Goal: Information Seeking & Learning: Learn about a topic

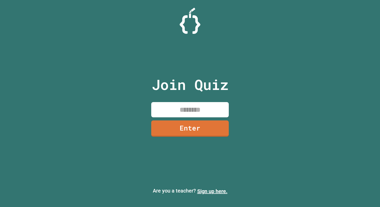
click at [186, 107] on input at bounding box center [190, 109] width 78 height 15
type input "********"
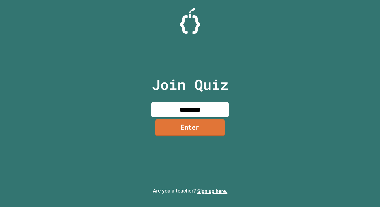
click at [216, 131] on link "Enter" at bounding box center [190, 127] width 70 height 17
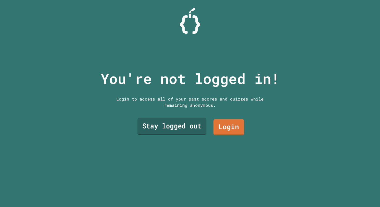
click at [193, 131] on link "Stay logged out" at bounding box center [172, 126] width 69 height 17
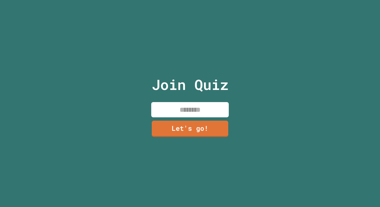
click at [187, 114] on input at bounding box center [190, 109] width 78 height 15
type input "****"
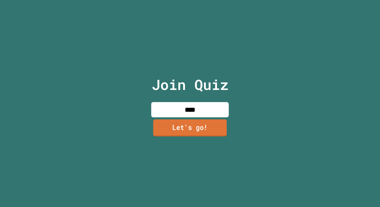
click at [195, 136] on link "Let's go!" at bounding box center [190, 128] width 74 height 17
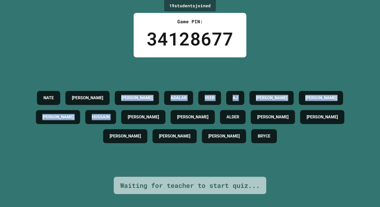
drag, startPoint x: 114, startPoint y: 95, endPoint x: 139, endPoint y: 108, distance: 28.8
click at [140, 108] on div "[PERSON_NAME] [PERSON_NAME] VEER [PERSON_NAME] [PERSON_NAME] [PERSON_NAME] [PER…" at bounding box center [190, 116] width 354 height 57
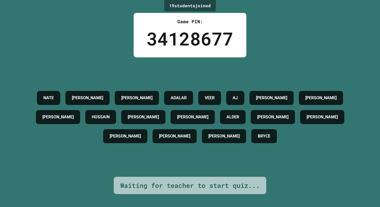
click at [141, 130] on div "[PERSON_NAME] [PERSON_NAME] VEER [PERSON_NAME] [PERSON_NAME] [PERSON_NAME] [PER…" at bounding box center [190, 116] width 354 height 57
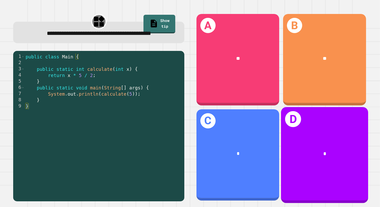
click at [302, 143] on div "*" at bounding box center [324, 153] width 87 height 27
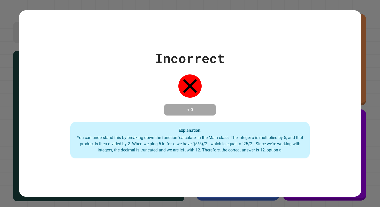
click at [295, 142] on div "You can understand this by breaking down the function 'calculate' in the Main c…" at bounding box center [190, 144] width 229 height 19
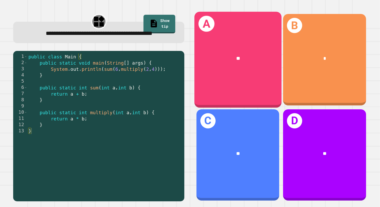
click at [246, 88] on div "A **" at bounding box center [238, 60] width 87 height 96
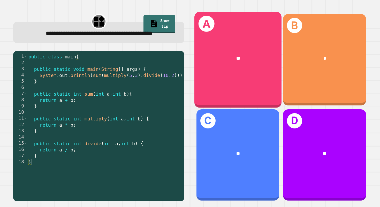
click at [231, 76] on div "A **" at bounding box center [238, 60] width 87 height 96
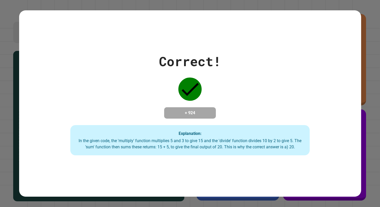
click at [218, 114] on div "Correct! + 924 Explanation: In the given code, the 'multiply' function multipli…" at bounding box center [190, 104] width 342 height 104
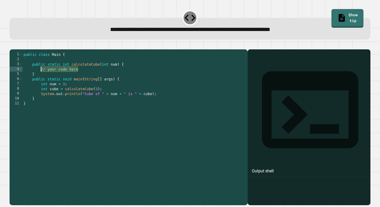
drag, startPoint x: 79, startPoint y: 78, endPoint x: 41, endPoint y: 78, distance: 37.5
click at [41, 78] on div "public class Main { public static int calculateCube ( int num ) { // your code …" at bounding box center [134, 125] width 223 height 147
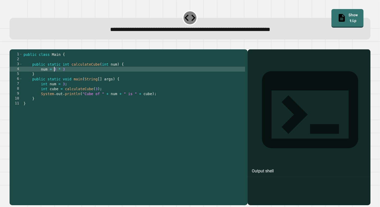
scroll to position [0, 2]
click at [79, 77] on div "public class Main { public static int calculateCube ( int num ) { num = 3 * 3 }…" at bounding box center [134, 125] width 223 height 147
type textarea "**********"
click at [12, 45] on icon "button" at bounding box center [12, 45] width 0 height 0
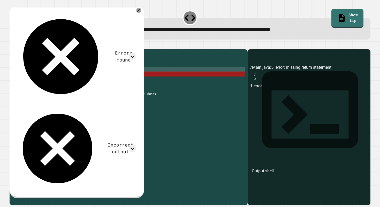
click at [70, 76] on div "public class Main { public static int calculateCube ( int num ) { num = 3 * 3 ;…" at bounding box center [134, 125] width 223 height 147
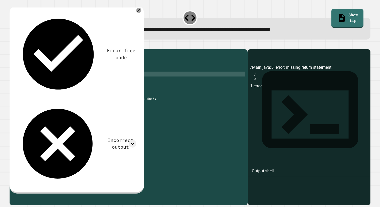
scroll to position [0, 3]
click at [12, 45] on icon "button" at bounding box center [12, 45] width 0 height 0
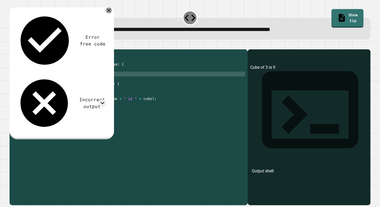
click at [108, 11] on icon at bounding box center [109, 11] width 4 height 4
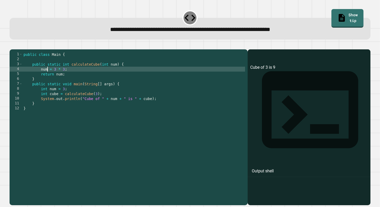
click at [48, 75] on div "public class Main { public static int calculateCube ( int num ) { num = 3 * 3 ;…" at bounding box center [134, 125] width 223 height 147
click at [12, 45] on icon "button" at bounding box center [12, 45] width 0 height 0
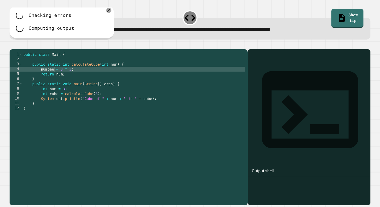
click at [63, 81] on div "public class Main { public static int calculateCube ( int num ) { numbee = 3 * …" at bounding box center [134, 125] width 223 height 147
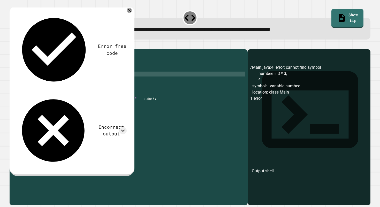
scroll to position [0, 3]
click at [12, 45] on button "button" at bounding box center [12, 45] width 0 height 0
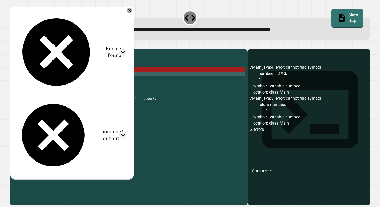
click at [48, 78] on div "public class Main { public static int calculateCube ( int num ) { numbee = 3 * …" at bounding box center [134, 125] width 223 height 147
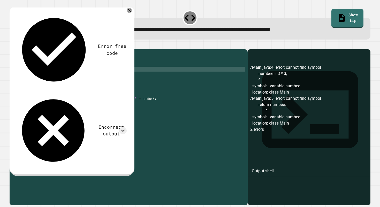
scroll to position [0, 2]
click at [60, 82] on div "public class Main { public static int calculateCube ( int num ) { num = 3 * 3 ;…" at bounding box center [134, 125] width 223 height 147
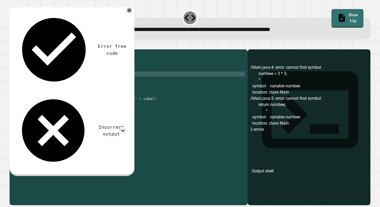
scroll to position [0, 3]
click at [12, 45] on button "button" at bounding box center [12, 45] width 0 height 0
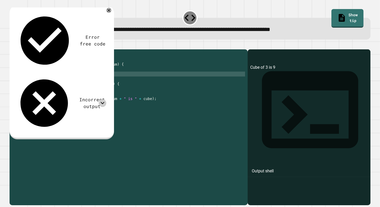
click at [99, 99] on div at bounding box center [103, 103] width 8 height 8
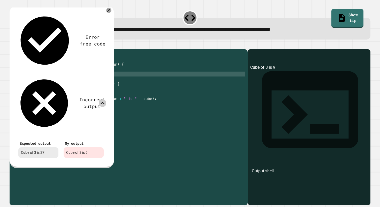
click at [99, 99] on div at bounding box center [103, 103] width 8 height 8
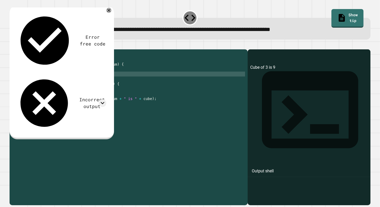
click at [65, 78] on div "public class Main { public static int calculateCube ( int num ) { num = 3 * 3 ;…" at bounding box center [134, 125] width 223 height 147
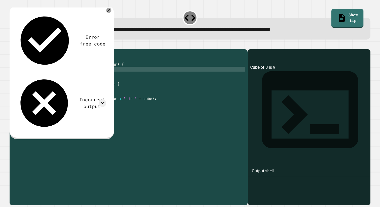
scroll to position [0, 3]
type textarea "**********"
click at [12, 45] on button "button" at bounding box center [12, 45] width 0 height 0
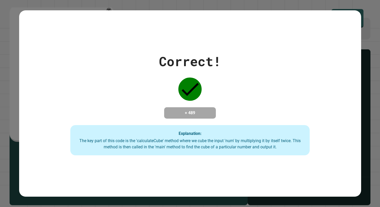
click at [191, 116] on h4 "+ 489" at bounding box center [189, 113] width 41 height 6
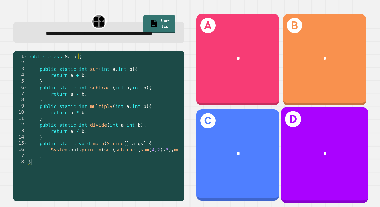
click at [297, 164] on div "*" at bounding box center [324, 153] width 87 height 27
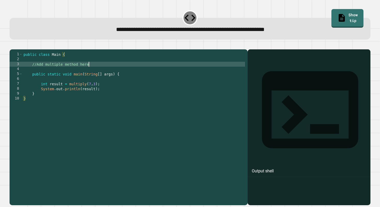
click at [93, 73] on div "public class Main { //Add multiple method here public static void main ( String…" at bounding box center [134, 125] width 223 height 147
type textarea "**********"
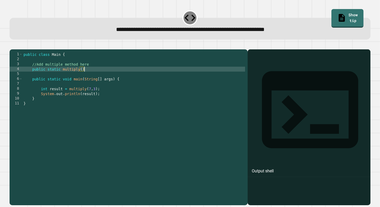
scroll to position [0, 4]
type textarea "**********"
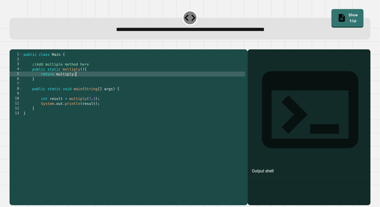
scroll to position [0, 3]
click at [61, 76] on div "public class Main { //Add multiple method here public static multiply ( ) { ret…" at bounding box center [134, 125] width 223 height 147
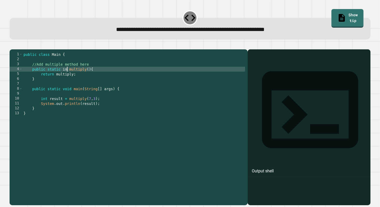
type textarea "**********"
click at [97, 77] on div "public class Main { //Add multiple method here public static int multiply ( ) {…" at bounding box center [134, 125] width 223 height 147
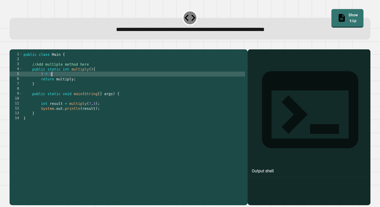
scroll to position [0, 2]
click at [41, 83] on div "public class Main { //Add multiple method here public static int multiply ( ) {…" at bounding box center [134, 125] width 223 height 147
click at [12, 45] on icon "button" at bounding box center [12, 45] width 0 height 0
click at [19, 48] on div at bounding box center [190, 46] width 361 height 6
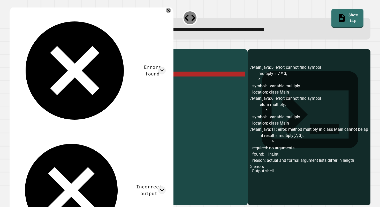
click at [43, 80] on div "public class Main { //Add multiple method here public static int multiply ( ) {…" at bounding box center [134, 125] width 223 height 147
click at [74, 77] on div "public class Main { //Add multiple method here public static int multiply ( ) {…" at bounding box center [134, 125] width 223 height 147
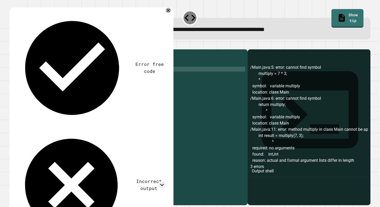
scroll to position [0, 4]
click at [12, 45] on button "button" at bounding box center [12, 45] width 0 height 0
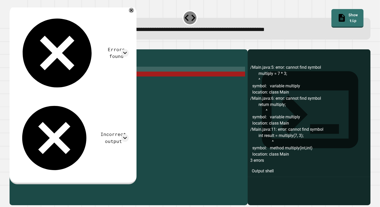
click at [73, 75] on div "public class Main { //Add multiple method here public static int Multiply ( ) {…" at bounding box center [134, 125] width 223 height 147
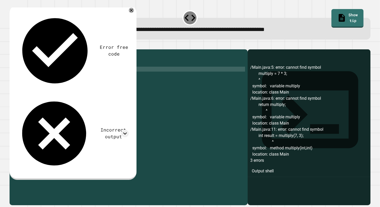
click at [12, 45] on icon "button" at bounding box center [12, 45] width 0 height 0
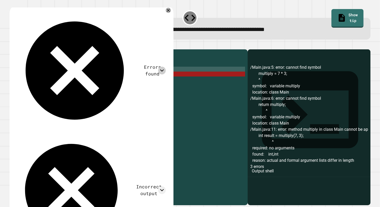
click at [161, 67] on div at bounding box center [162, 71] width 8 height 8
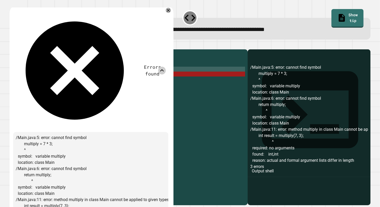
click at [163, 67] on icon at bounding box center [162, 71] width 8 height 8
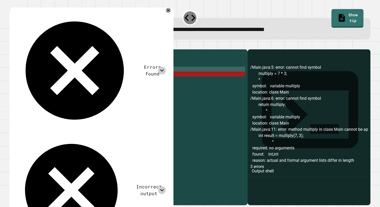
click at [160, 187] on icon at bounding box center [162, 191] width 8 height 8
click at [77, 80] on div "public class Main { //Add multiple method here public static int multiply ( ) {…" at bounding box center [134, 125] width 223 height 147
click at [71, 80] on div "public class Main { //Add multiple method here public static int multiply ( ) {…" at bounding box center [134, 125] width 223 height 147
click at [66, 80] on div "public class Main { //Add multiple method here public static int multiply ( ) {…" at bounding box center [134, 125] width 223 height 147
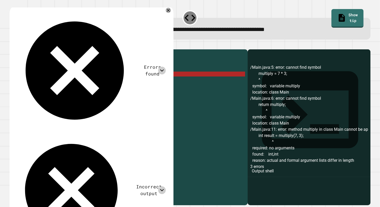
click at [59, 83] on div "public class Main { //Add multiple method here public static int multiply ( ) {…" at bounding box center [134, 125] width 223 height 147
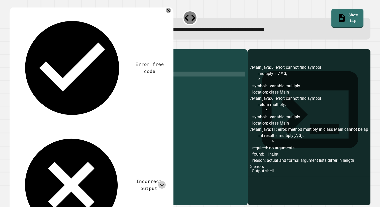
scroll to position [0, 3]
click at [12, 45] on button "button" at bounding box center [12, 45] width 0 height 0
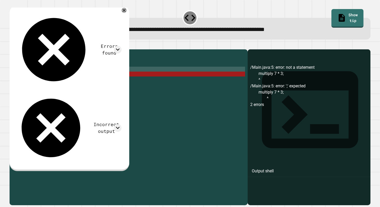
click at [61, 79] on div "public class Main { //Add multiple method here public static int multiply ( ) {…" at bounding box center [134, 125] width 223 height 147
click at [60, 81] on div "public class Main { //Add multiple method here public static int multiply ( ) {…" at bounding box center [134, 125] width 223 height 147
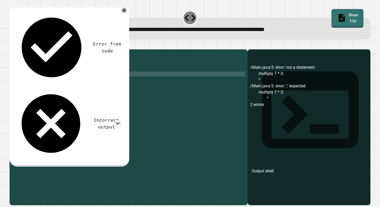
scroll to position [0, 3]
click at [43, 82] on div "public class Main { //Add multiple method here public static int multiply ( ) {…" at bounding box center [134, 125] width 223 height 147
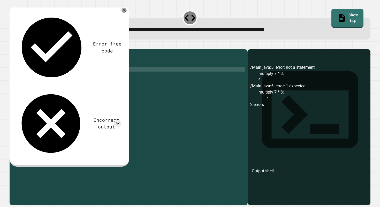
click at [88, 78] on div "public class Main { //Add multiple method here public static int multiply ( ) {…" at bounding box center [134, 125] width 223 height 147
click at [58, 83] on div "public class Main { //Add multiple method here public static int mult ( ) { mul…" at bounding box center [134, 125] width 223 height 147
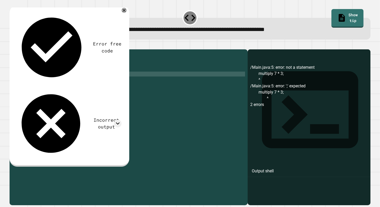
click at [73, 86] on div "public class Main { //Add multiple method here public static int mult ( ) { mul…" at bounding box center [134, 125] width 223 height 147
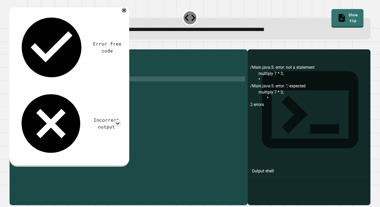
type textarea "**********"
click at [12, 45] on button "button" at bounding box center [12, 45] width 0 height 0
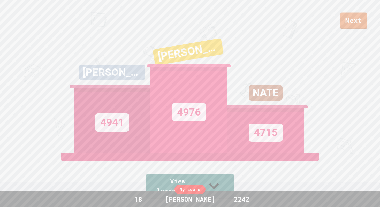
click at [340, 23] on div "Next" at bounding box center [190, 14] width 380 height 29
click at [339, 23] on div "Next" at bounding box center [190, 14] width 380 height 29
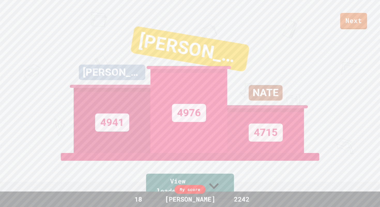
click at [339, 23] on div "Next" at bounding box center [190, 14] width 380 height 29
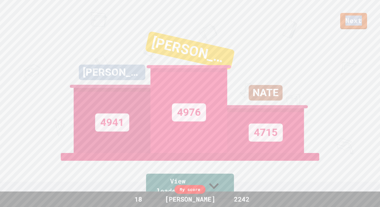
click at [339, 23] on div "Next" at bounding box center [190, 14] width 380 height 29
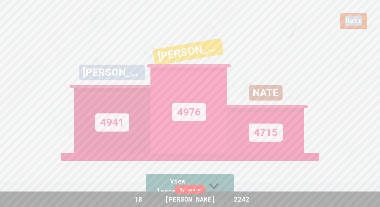
click at [339, 23] on div "Next" at bounding box center [190, 14] width 380 height 29
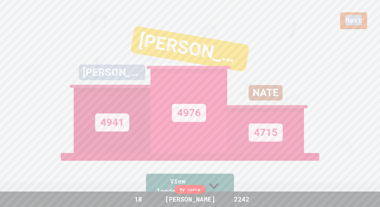
click at [351, 25] on link "Next" at bounding box center [353, 20] width 27 height 17
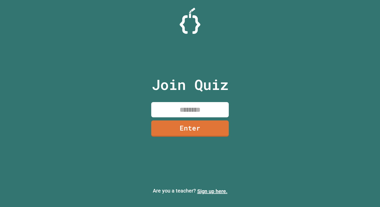
click at [193, 109] on input at bounding box center [190, 109] width 78 height 15
type input "********"
click at [205, 130] on link "Enter" at bounding box center [190, 128] width 78 height 17
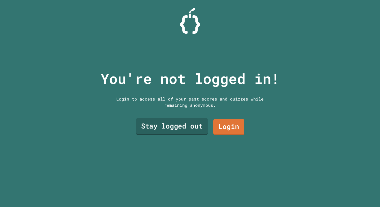
click at [197, 131] on link "Stay logged out" at bounding box center [172, 126] width 72 height 17
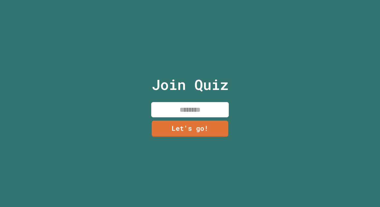
click at [190, 115] on input at bounding box center [190, 109] width 78 height 15
type input "*"
type input "****"
click at [190, 115] on input "****" at bounding box center [190, 109] width 78 height 15
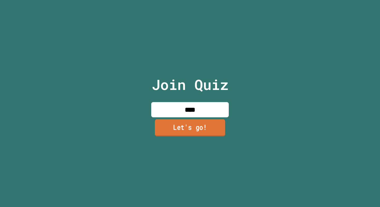
click at [185, 124] on link "Let's go!" at bounding box center [190, 127] width 70 height 17
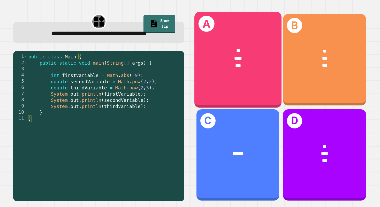
click at [266, 74] on div "**********" at bounding box center [190, 103] width 380 height 207
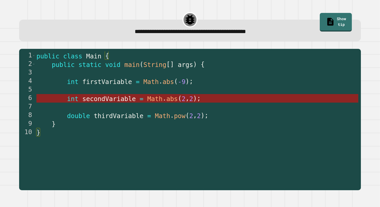
click at [191, 99] on span "2" at bounding box center [191, 99] width 4 height 8
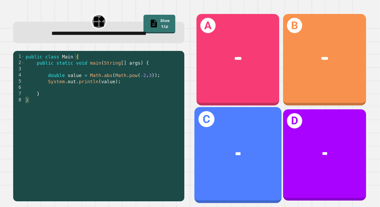
click at [245, 145] on div "***" at bounding box center [238, 153] width 87 height 27
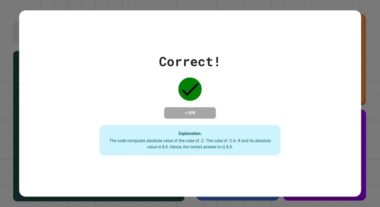
click at [243, 148] on div "The code computes absolute value of the cube of -2. The cube of -2 is -8 and it…" at bounding box center [190, 144] width 171 height 12
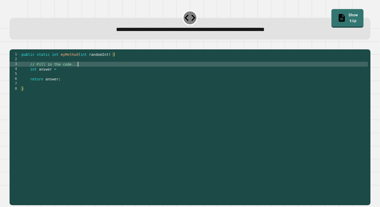
click at [92, 74] on div "public static int myMethod ( int randomInt ) { // Fill in the code... int answe…" at bounding box center [194, 125] width 348 height 147
click at [91, 78] on div "public static int myMethod ( int randomInt ) { // Fill in the code... int answe…" at bounding box center [194, 125] width 348 height 147
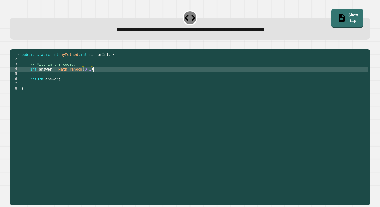
scroll to position [0, 5]
click at [58, 75] on div "public static int myMethod ( int randomInt ) { // Fill in the code... int answe…" at bounding box center [194, 125] width 348 height 147
click at [113, 80] on div "public static int myMethod ( int randomInt ) { // Fill in the code... int answe…" at bounding box center [194, 125] width 348 height 147
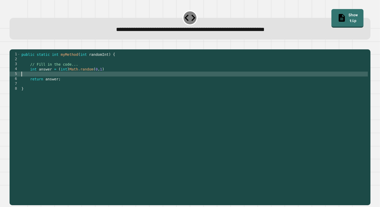
scroll to position [0, 0]
click at [110, 77] on div "public static int myMethod ( int randomInt ) { // Fill in the code... int answe…" at bounding box center [194, 125] width 348 height 147
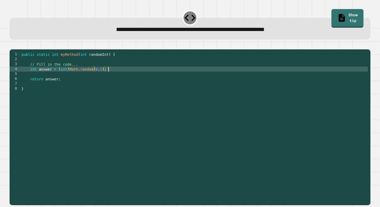
scroll to position [0, 6]
click at [17, 50] on icon "button" at bounding box center [15, 49] width 3 height 4
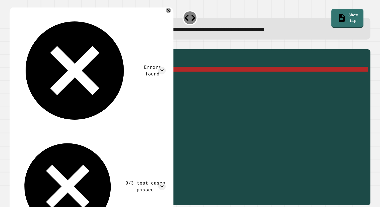
click at [58, 77] on div "public static int myMethod ( int randomInt ) { // Fill in the code... int answe…" at bounding box center [194, 125] width 348 height 147
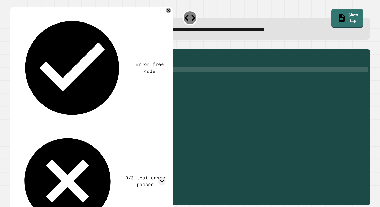
scroll to position [0, 3]
click at [109, 77] on div "public static int myMethod ( int randomInt ) { // Fill in the code... int answe…" at bounding box center [194, 125] width 348 height 147
click at [22, 47] on div at bounding box center [190, 46] width 361 height 6
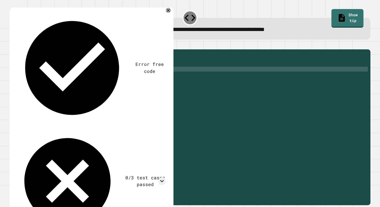
click at [12, 45] on icon "button" at bounding box center [12, 45] width 0 height 0
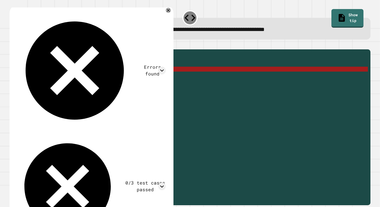
drag, startPoint x: 72, startPoint y: 75, endPoint x: 61, endPoint y: 76, distance: 11.1
click at [61, 76] on div "public static int myMethod ( int randomInt ) { // Fill in the code... int answe…" at bounding box center [194, 125] width 348 height 147
type textarea "**********"
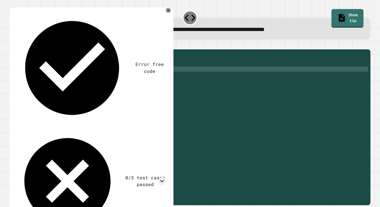
scroll to position [0, 5]
click at [14, 49] on div at bounding box center [190, 46] width 361 height 6
click at [12, 45] on icon "button" at bounding box center [12, 45] width 0 height 0
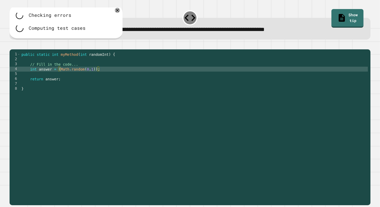
click at [342, 26] on div "**********" at bounding box center [190, 29] width 346 height 9
click at [342, 18] on link "Show tip" at bounding box center [347, 17] width 29 height 19
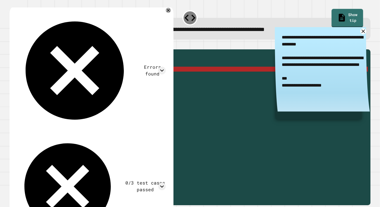
click at [362, 32] on icon at bounding box center [363, 31] width 6 height 6
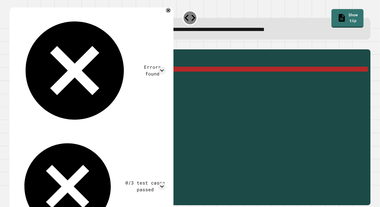
click at [193, 40] on div "**********" at bounding box center [190, 29] width 361 height 22
click at [172, 14] on div "Errors found /Main.java:4: error: method random in class Math cannot be applied…" at bounding box center [92, 125] width 164 height 241
click at [170, 13] on div "Errors found /Main.java:4: error: method random in class Math cannot be applied…" at bounding box center [92, 125] width 164 height 241
click at [167, 13] on icon at bounding box center [169, 11] width 6 height 6
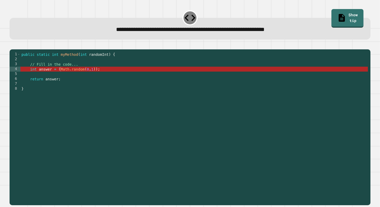
click at [109, 72] on div "public static int myMethod ( int randomInt ) { // Fill in the code... int answe…" at bounding box center [194, 125] width 348 height 147
click at [109, 76] on div "public static int myMethod ( int randomInt ) { // Fill in the code... int answe…" at bounding box center [194, 125] width 348 height 147
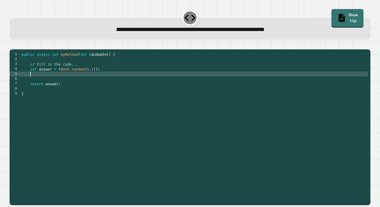
scroll to position [0, 0]
type textarea "*"
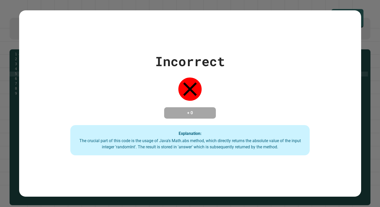
type textarea "**********"
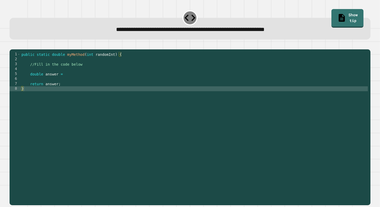
click at [100, 81] on div "public static double myMethod ( int randomInt ) { //Fill in the code below doub…" at bounding box center [194, 125] width 348 height 147
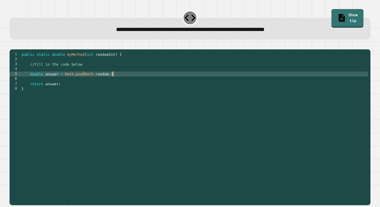
scroll to position [0, 6]
click at [15, 49] on div at bounding box center [190, 46] width 361 height 6
click at [12, 45] on button "button" at bounding box center [12, 45] width 0 height 0
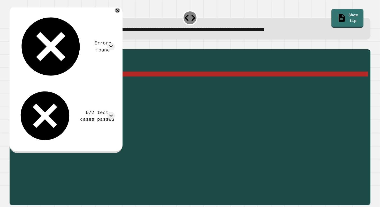
click at [109, 81] on div "public static double myMethod ( int randomInt ) { //Fill in the code below doub…" at bounding box center [194, 125] width 348 height 147
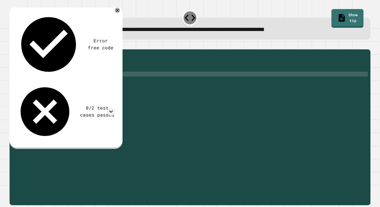
click at [12, 45] on button "button" at bounding box center [12, 45] width 0 height 0
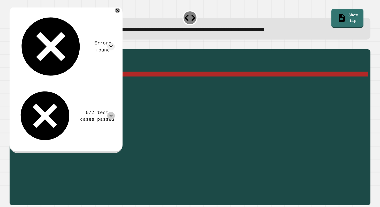
click at [115, 112] on icon at bounding box center [111, 116] width 8 height 8
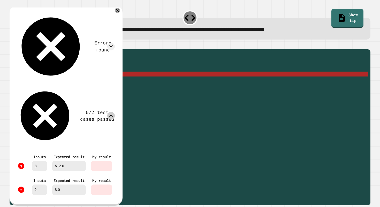
click at [130, 80] on div "public static double myMethod ( int randomInt ) { //Fill in the code below doub…" at bounding box center [194, 125] width 348 height 147
click at [121, 11] on icon at bounding box center [118, 11] width 6 height 6
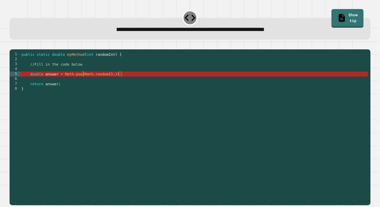
click at [106, 80] on div "public static double myMethod ( int randomInt ) { //Fill in the code below doub…" at bounding box center [194, 125] width 348 height 147
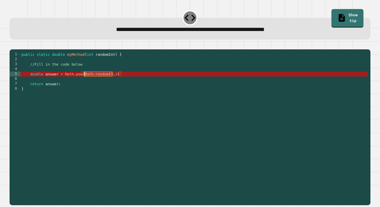
drag, startPoint x: 112, startPoint y: 80, endPoint x: 85, endPoint y: 80, distance: 27.2
click at [85, 80] on div "public static double myMethod ( int randomInt ) { //Fill in the code below doub…" at bounding box center [194, 125] width 348 height 147
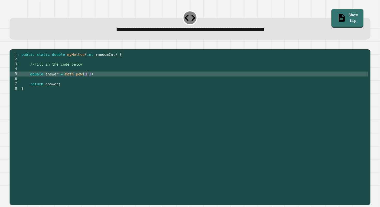
scroll to position [0, 5]
click at [93, 81] on div "public static double myMethod ( int randomInt ) { //Fill in the code below doub…" at bounding box center [194, 125] width 348 height 147
type textarea "**********"
click at [12, 45] on button "button" at bounding box center [12, 45] width 0 height 0
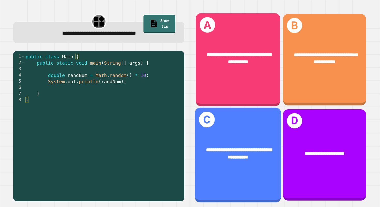
click at [249, 131] on div "**********" at bounding box center [238, 155] width 86 height 95
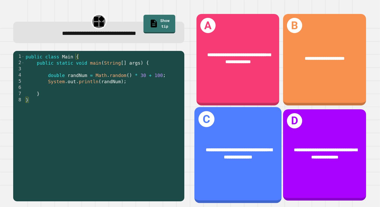
click at [236, 161] on div "**********" at bounding box center [238, 154] width 87 height 34
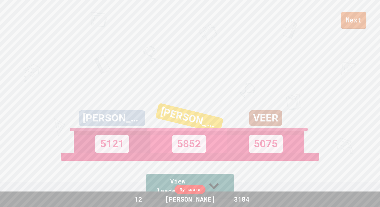
click at [353, 25] on link "Next" at bounding box center [353, 20] width 25 height 17
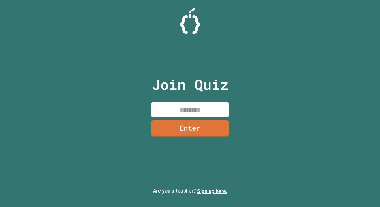
click at [185, 110] on input at bounding box center [190, 109] width 78 height 15
type input "********"
click at [196, 130] on link "Enter" at bounding box center [190, 128] width 76 height 17
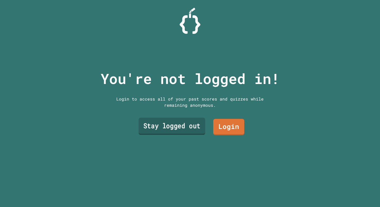
click at [194, 125] on link "Stay logged out" at bounding box center [172, 126] width 67 height 17
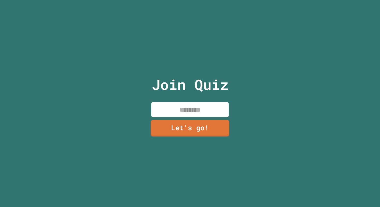
click at [186, 109] on input at bounding box center [190, 109] width 78 height 15
type input "****"
click at [176, 131] on link "Let's go!" at bounding box center [190, 128] width 74 height 17
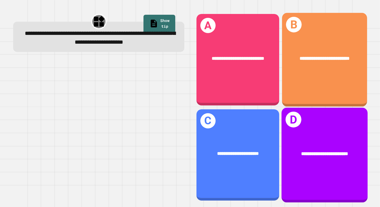
click at [298, 126] on div "**********" at bounding box center [325, 155] width 86 height 95
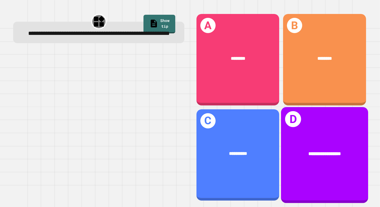
click at [352, 139] on div "**********" at bounding box center [324, 155] width 87 height 96
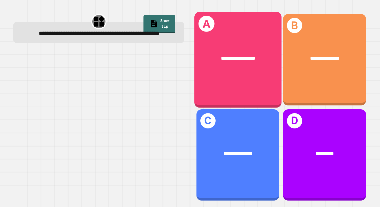
click at [252, 82] on div "**********" at bounding box center [238, 60] width 87 height 96
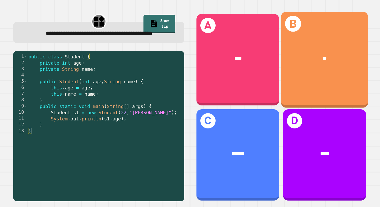
click at [303, 86] on div "B **" at bounding box center [324, 60] width 87 height 96
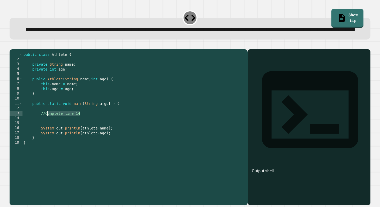
drag, startPoint x: 80, startPoint y: 131, endPoint x: 47, endPoint y: 132, distance: 32.3
click at [47, 132] on div "public class Athlete { private String name ; private int age ; public Athlete (…" at bounding box center [134, 121] width 223 height 138
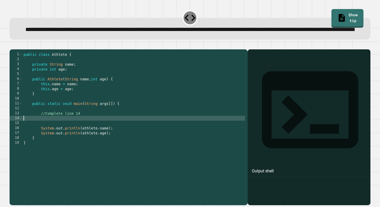
click at [44, 135] on div "public class Athlete { private String name ; private int age ; public Athlete (…" at bounding box center [134, 121] width 223 height 138
click at [107, 136] on div "public class Athlete { private String name ; private int age ; public Athlete (…" at bounding box center [134, 121] width 223 height 138
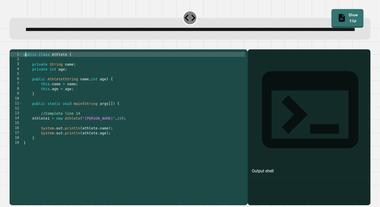
click at [25, 70] on div "public class Athlete { private String name ; private int age ; public Athlete (…" at bounding box center [134, 121] width 223 height 138
click at [12, 45] on icon "button" at bounding box center [12, 45] width 0 height 0
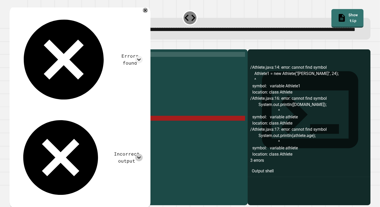
click at [135, 154] on icon at bounding box center [139, 158] width 8 height 8
click at [144, 12] on icon at bounding box center [146, 11] width 4 height 4
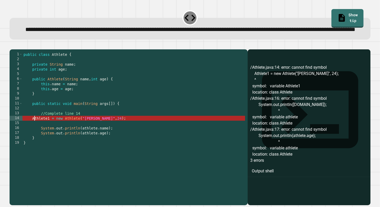
click at [33, 134] on div "public class Athlete { private String name ; private int age ; public Athlete (…" at bounding box center [134, 121] width 223 height 138
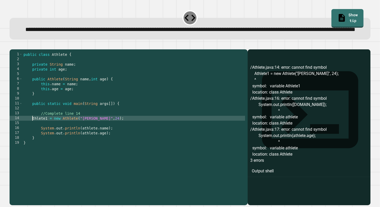
scroll to position [0, 1]
click at [68, 135] on div "public class Athlete { private String name ; private int age ; public Athlete (…" at bounding box center [134, 121] width 223 height 138
click at [12, 45] on button "button" at bounding box center [12, 45] width 0 height 0
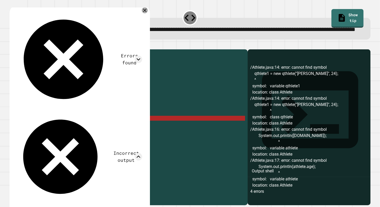
click at [143, 12] on icon at bounding box center [144, 10] width 3 height 3
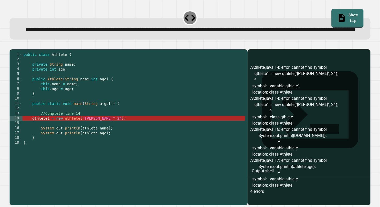
click at [36, 134] on div "public class Athlete { private String name ; private int age ; public Athlete (…" at bounding box center [134, 121] width 223 height 138
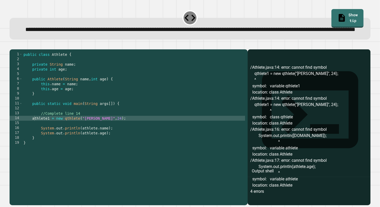
click at [12, 45] on icon "button" at bounding box center [12, 45] width 0 height 0
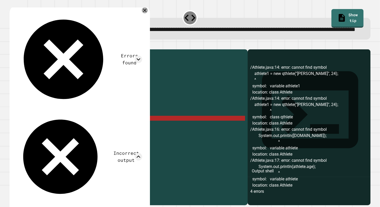
click at [142, 13] on icon at bounding box center [145, 11] width 6 height 6
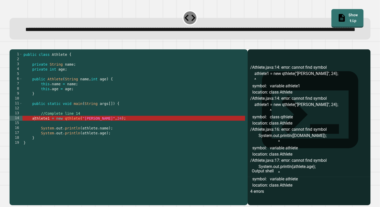
click at [68, 135] on div "public class Athlete { private String name ; private int age ; public Athlete (…" at bounding box center [134, 121] width 223 height 138
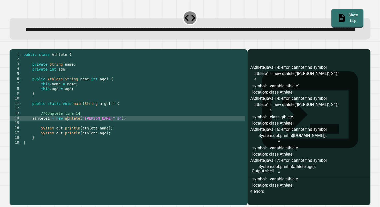
scroll to position [0, 3]
type textarea "**********"
click at [12, 45] on icon "button" at bounding box center [12, 45] width 0 height 0
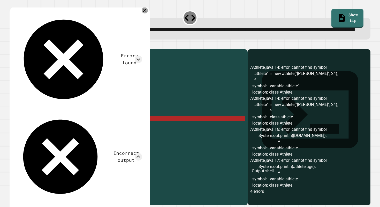
click at [142, 13] on icon at bounding box center [145, 10] width 6 height 6
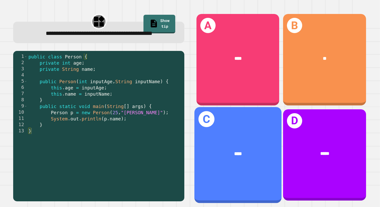
click at [199, 133] on div "C ****" at bounding box center [238, 155] width 87 height 96
